Goal: Contribute content

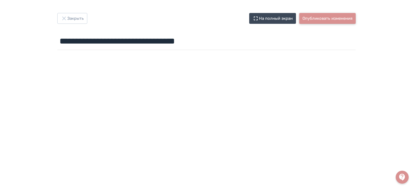
click at [314, 18] on button "Опубликовать изменения" at bounding box center [327, 18] width 57 height 11
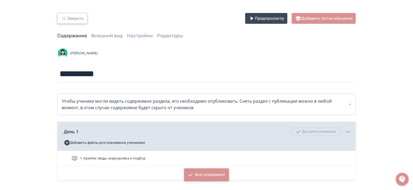
click at [72, 18] on button "Закрыть" at bounding box center [72, 18] width 30 height 11
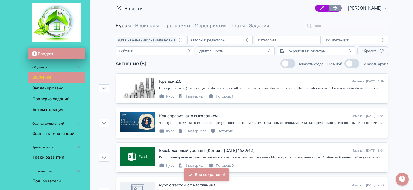
click at [333, 10] on icon at bounding box center [335, 8] width 5 height 5
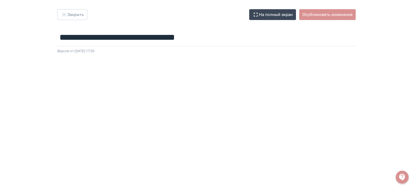
scroll to position [54, 0]
